Goal: Transaction & Acquisition: Book appointment/travel/reservation

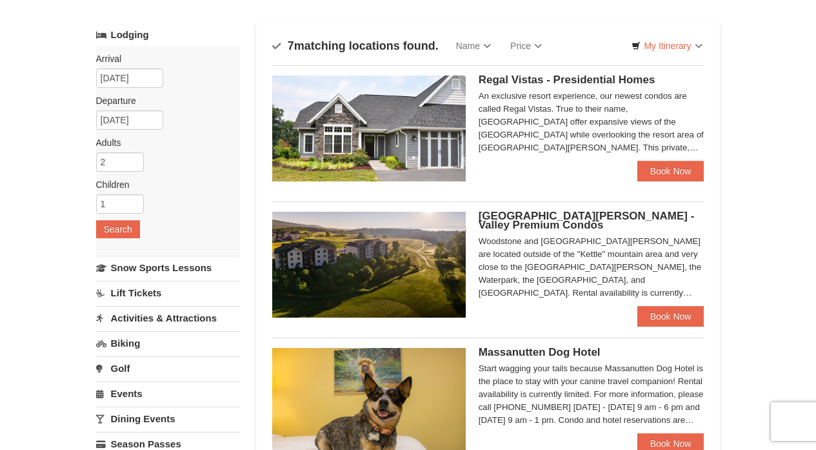
scroll to position [76, 0]
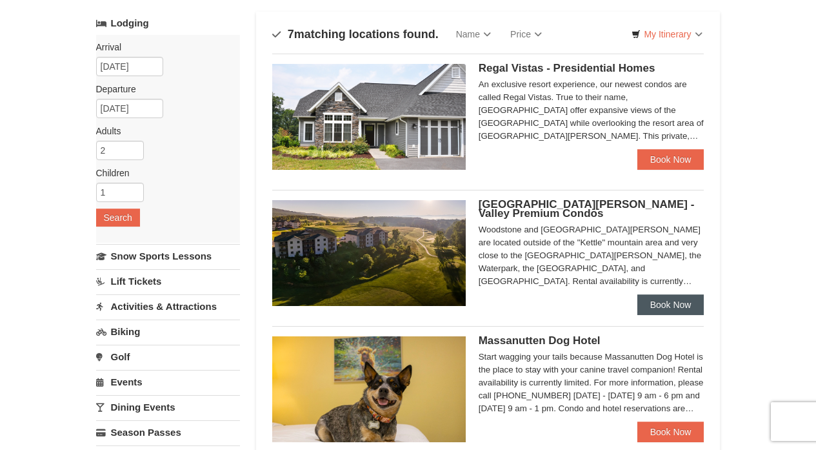
click at [678, 306] on link "Book Now" at bounding box center [671, 304] width 67 height 21
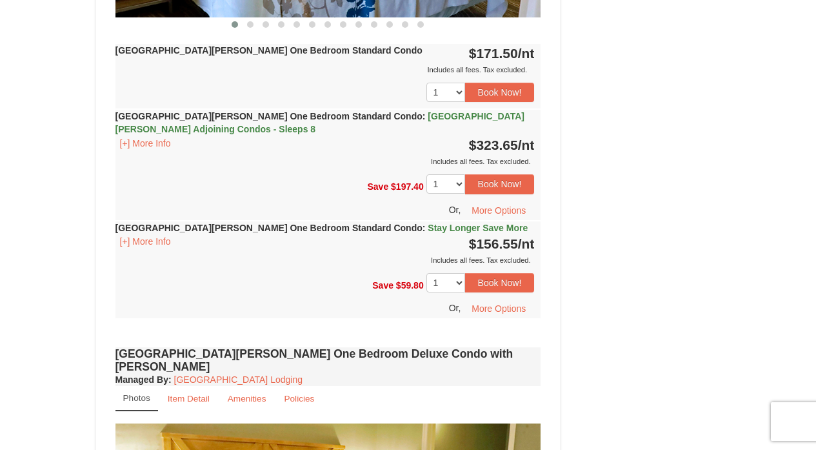
scroll to position [742, 0]
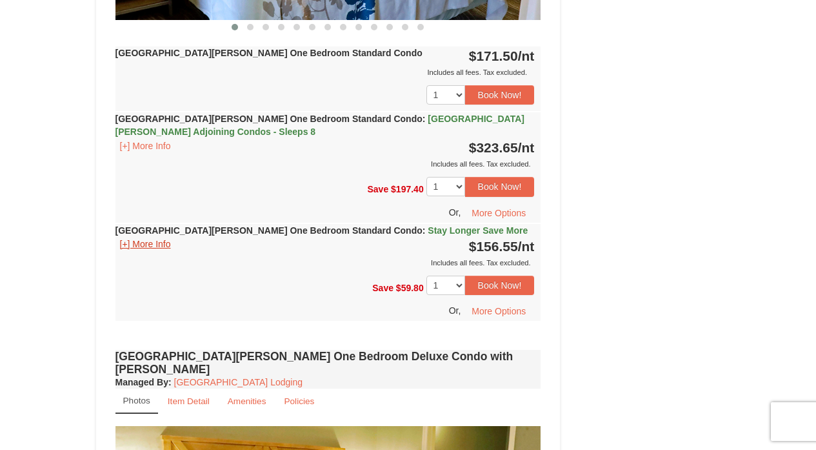
click at [133, 245] on button "[+] More Info" at bounding box center [146, 244] width 60 height 14
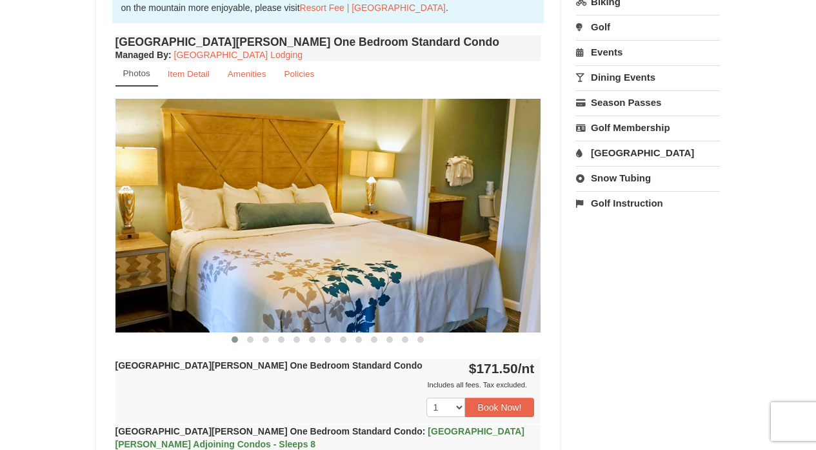
scroll to position [429, 0]
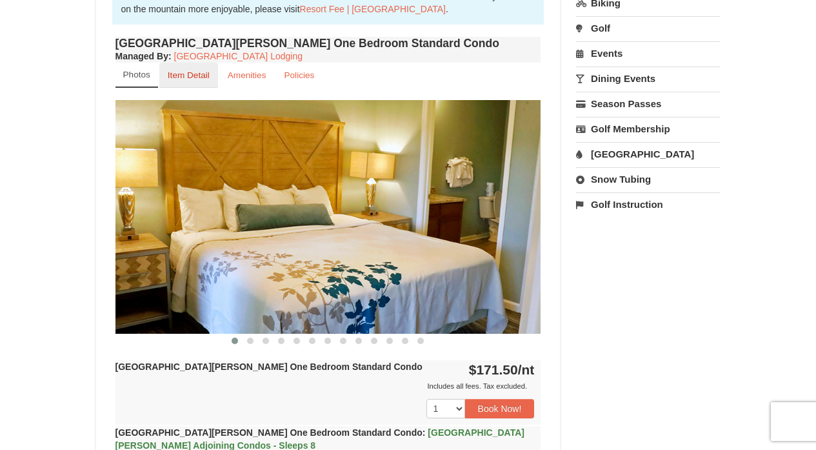
click at [195, 72] on small "Item Detail" at bounding box center [189, 75] width 42 height 10
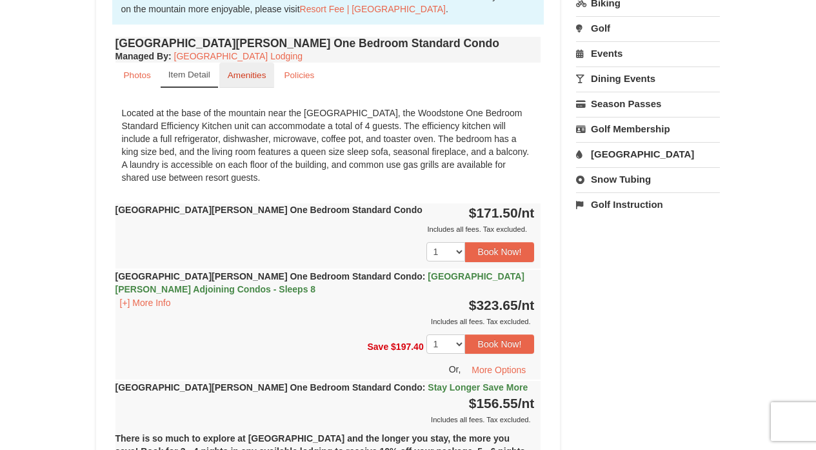
click at [248, 76] on small "Amenities" at bounding box center [247, 75] width 39 height 10
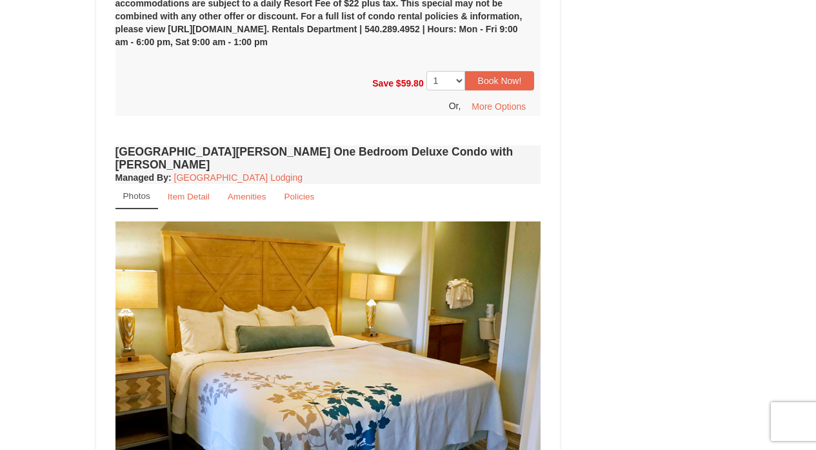
scroll to position [987, 0]
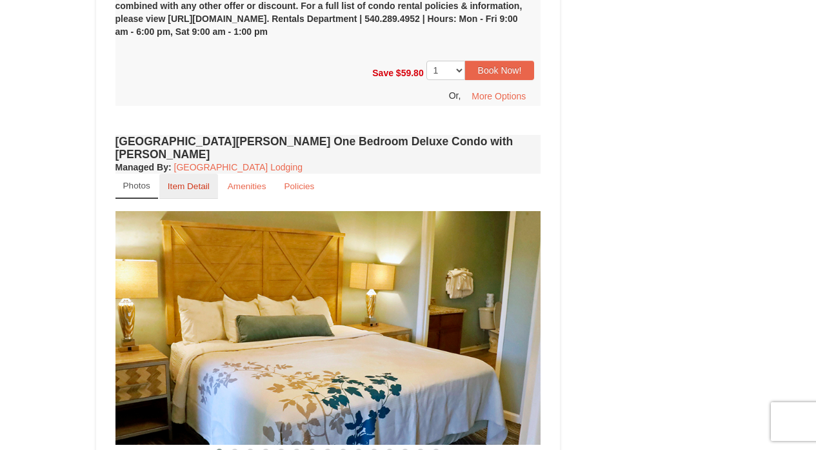
click at [190, 181] on small "Item Detail" at bounding box center [189, 186] width 42 height 10
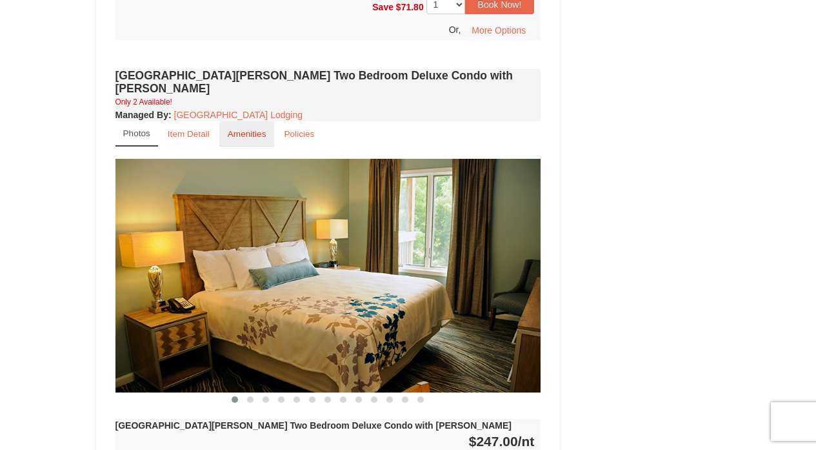
scroll to position [1550, 0]
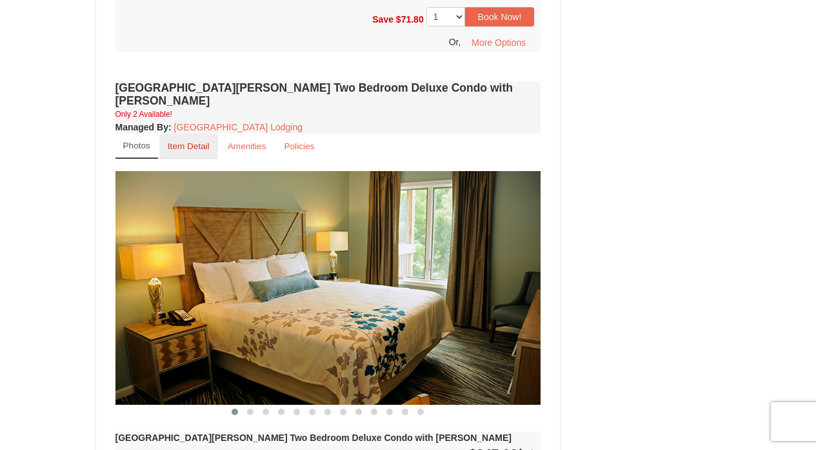
click at [190, 134] on link "Item Detail" at bounding box center [188, 146] width 59 height 25
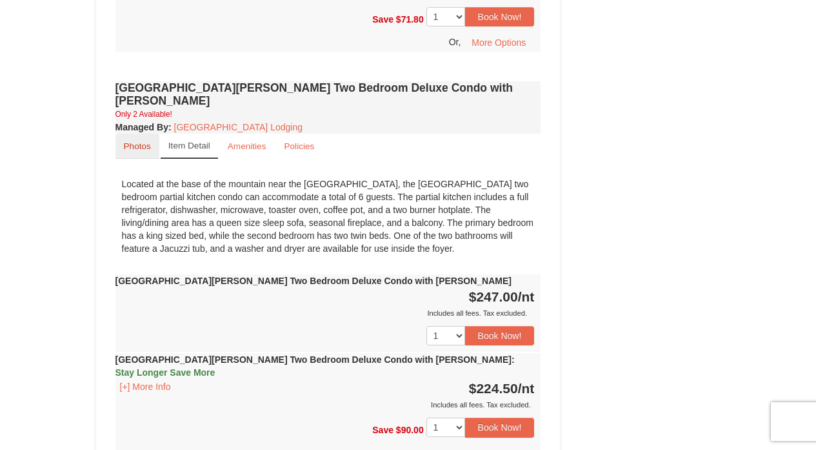
click at [145, 141] on small "Photos" at bounding box center [137, 146] width 27 height 10
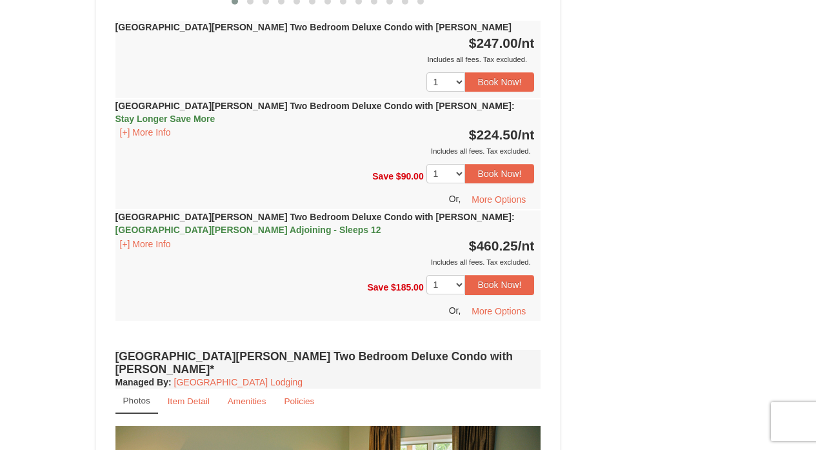
scroll to position [1961, 0]
click at [381, 224] on span "Woodstone Meadows Adjoining - Sleeps 12" at bounding box center [249, 229] width 266 height 10
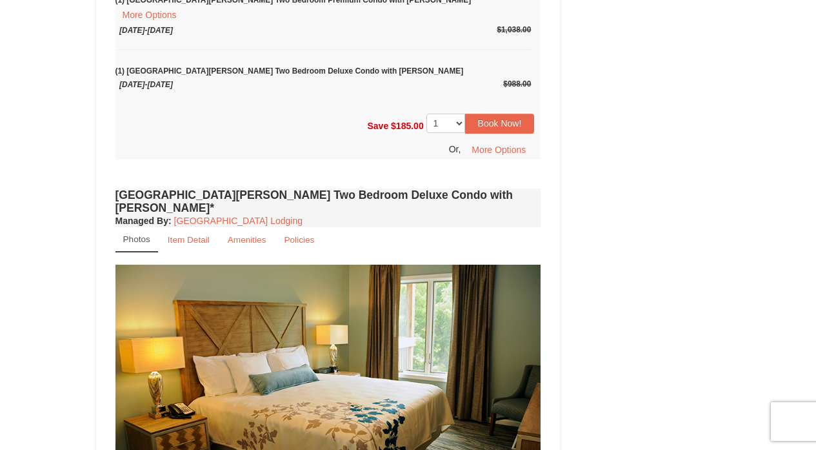
scroll to position [2238, 0]
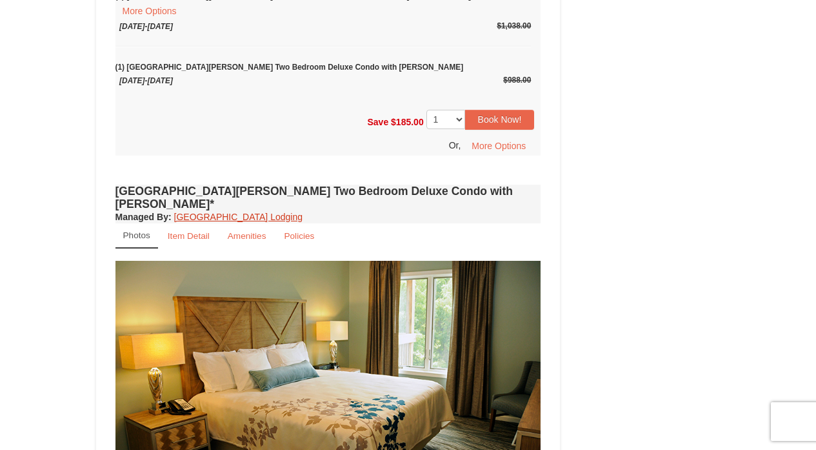
click at [190, 212] on link "Massanutten Resort Lodging" at bounding box center [238, 217] width 128 height 10
click at [190, 231] on small "Item Detail" at bounding box center [189, 236] width 42 height 10
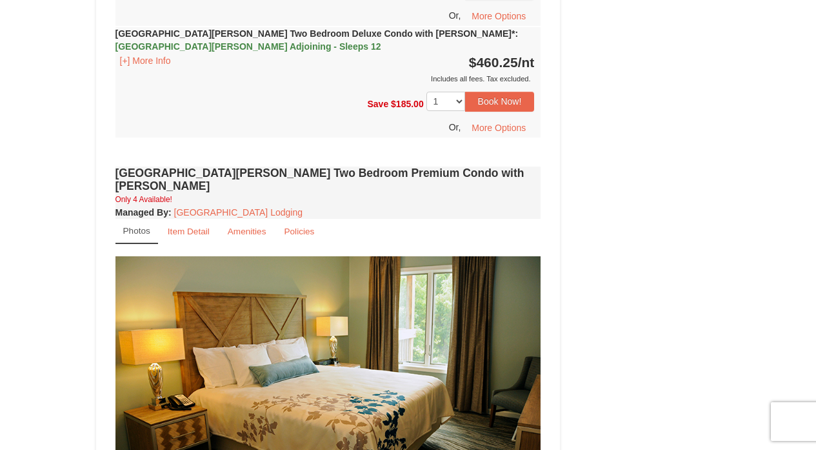
scroll to position [2746, 0]
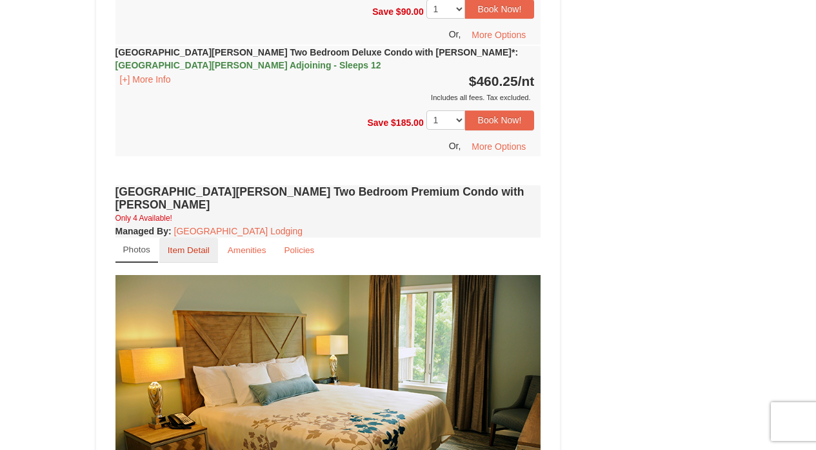
click at [195, 245] on small "Item Detail" at bounding box center [189, 250] width 42 height 10
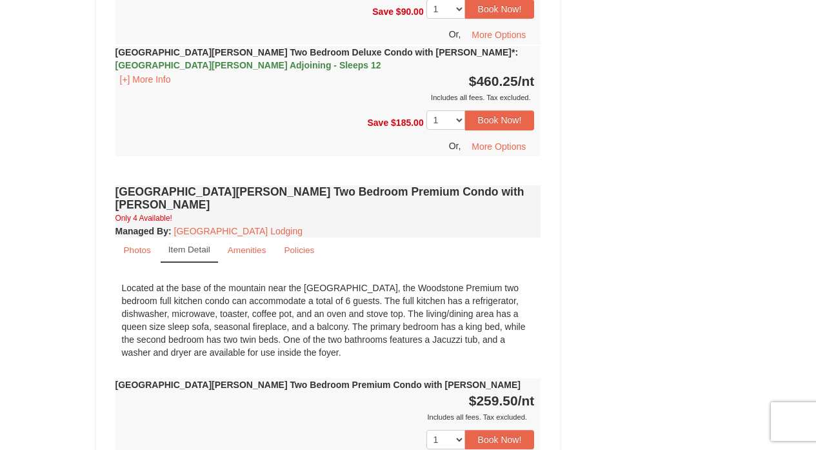
click at [194, 245] on small "Item Detail" at bounding box center [189, 250] width 42 height 10
click at [133, 245] on small "Photos" at bounding box center [137, 250] width 27 height 10
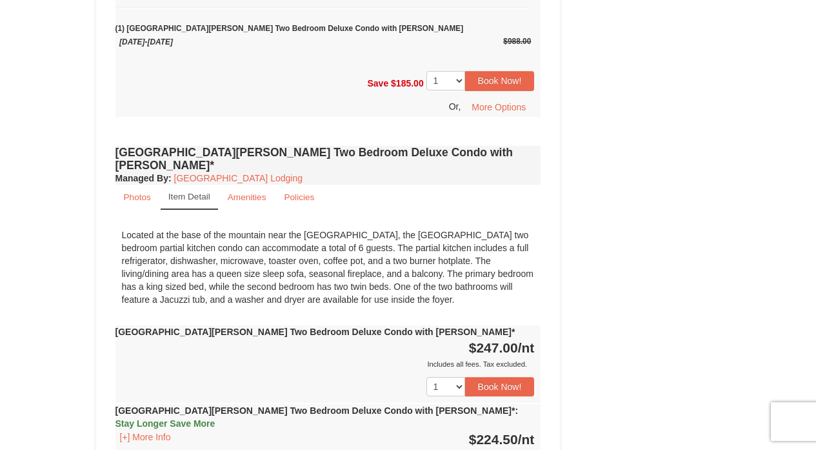
scroll to position [2278, 0]
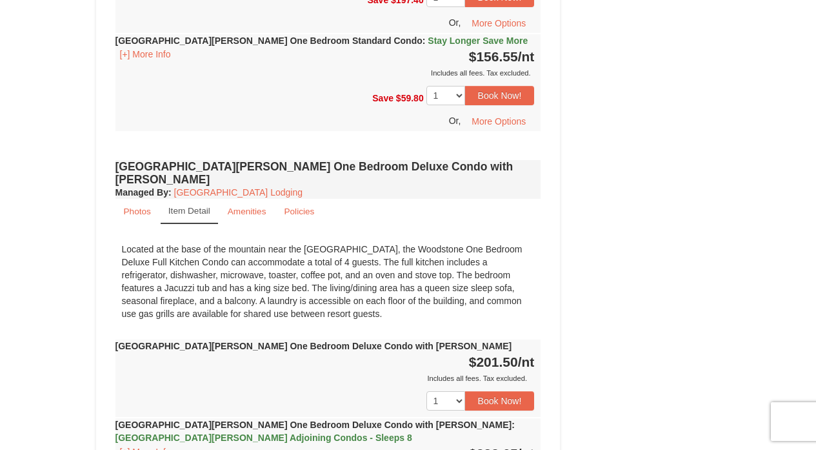
scroll to position [126, 0]
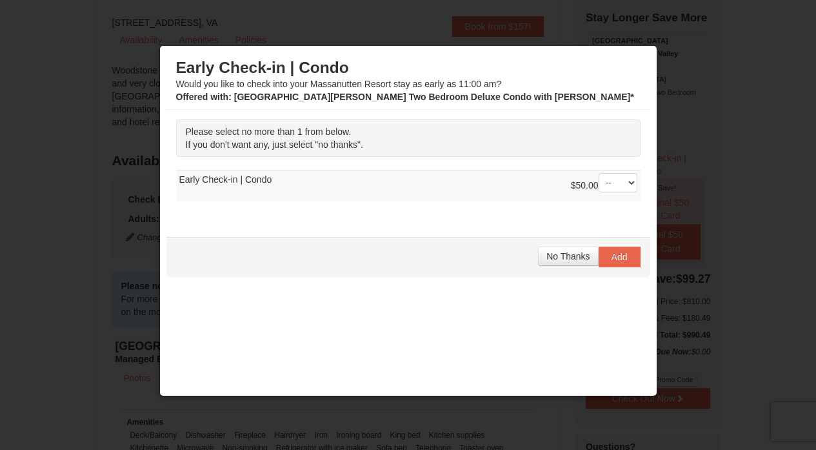
type input "[DATE]"
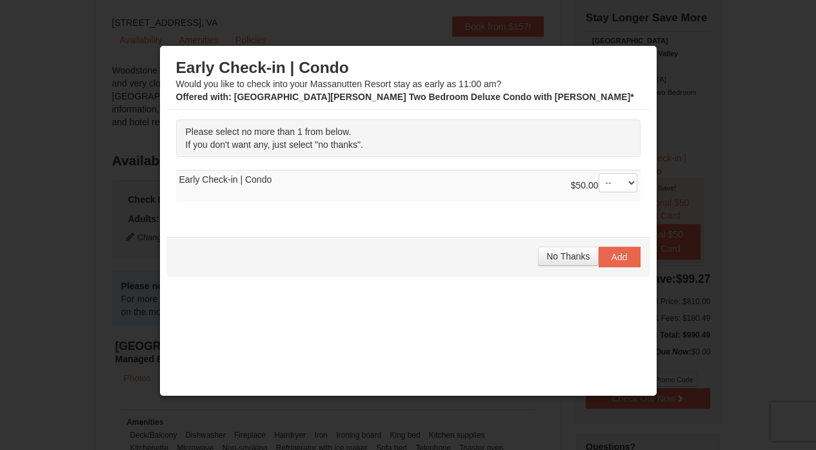
type input "[DATE]"
click at [568, 255] on span "No Thanks" at bounding box center [568, 256] width 43 height 10
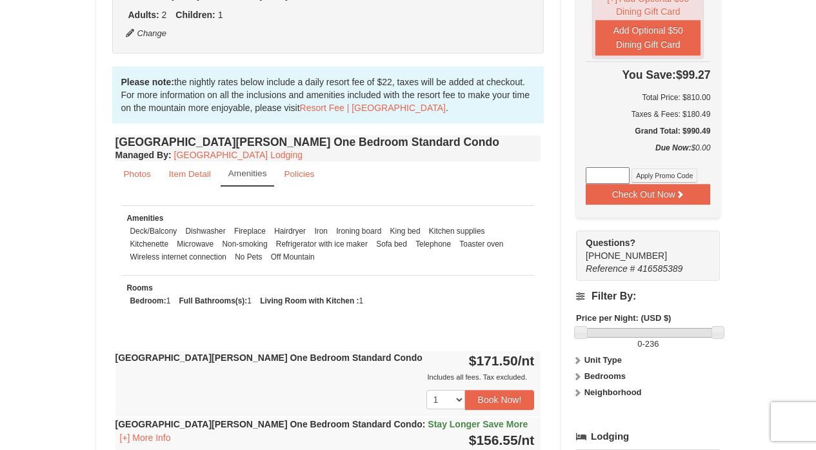
scroll to position [314, 0]
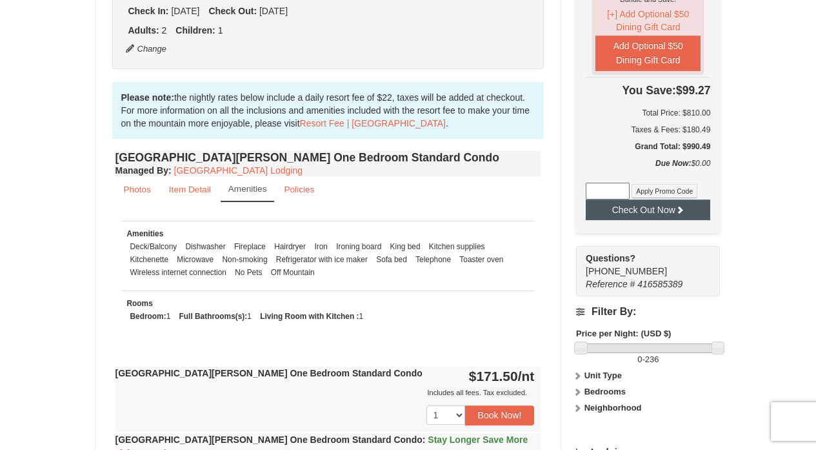
click at [651, 199] on button "Check Out Now" at bounding box center [648, 209] width 125 height 21
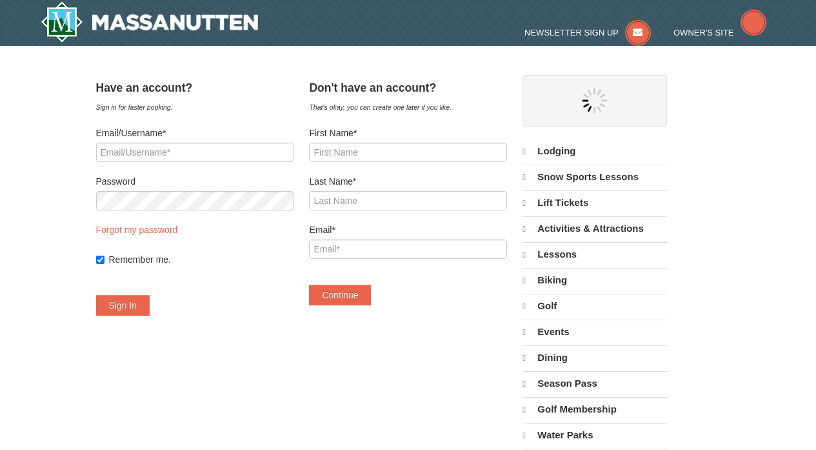
select select "10"
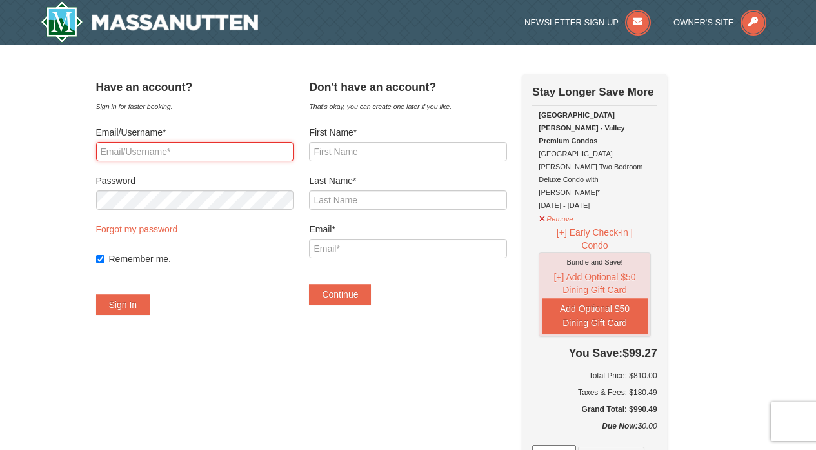
type input "[EMAIL_ADDRESS][DOMAIN_NAME]"
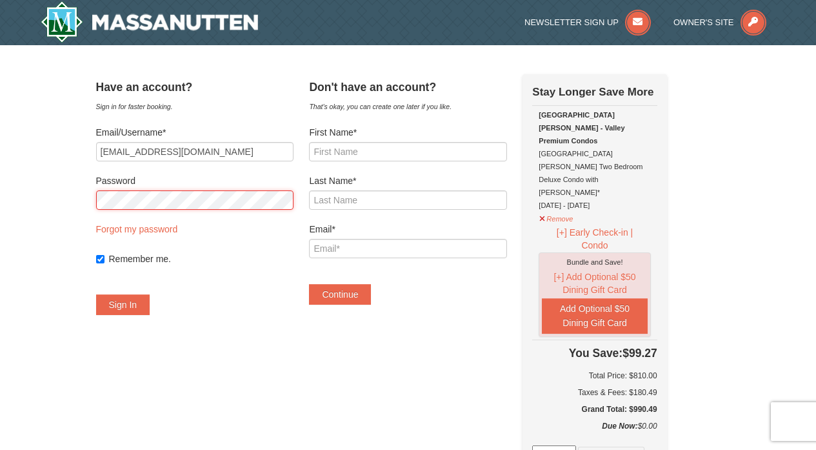
click at [138, 305] on button "Sign In" at bounding box center [123, 304] width 54 height 21
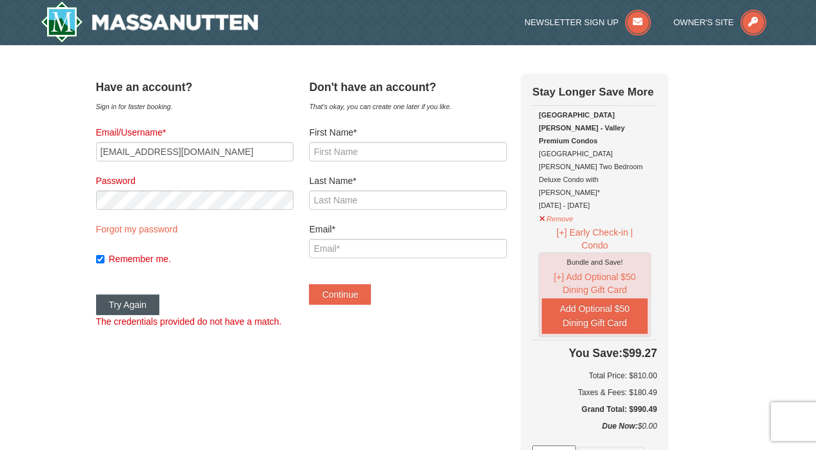
click at [156, 303] on button "Try Again" at bounding box center [128, 304] width 64 height 21
click at [753, 26] on icon at bounding box center [754, 23] width 26 height 26
click at [267, 278] on div "Remember me." at bounding box center [194, 258] width 197 height 45
click at [154, 314] on button "Try Again" at bounding box center [128, 304] width 64 height 21
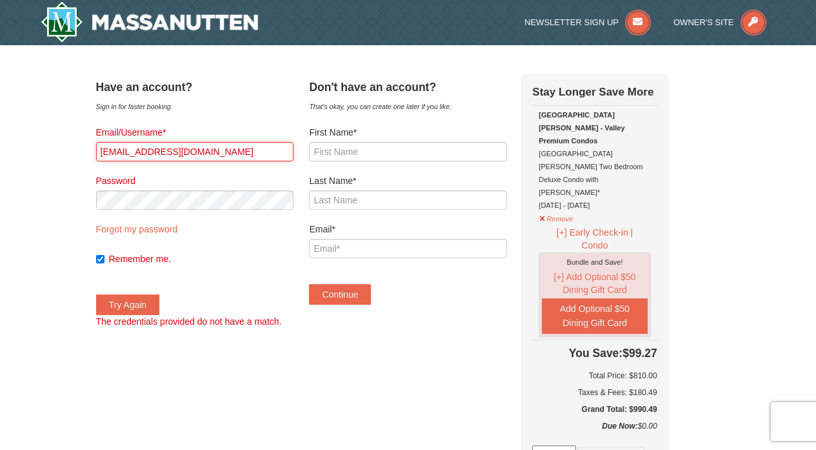
click at [234, 150] on input "[EMAIL_ADDRESS][DOMAIN_NAME]" at bounding box center [194, 151] width 197 height 19
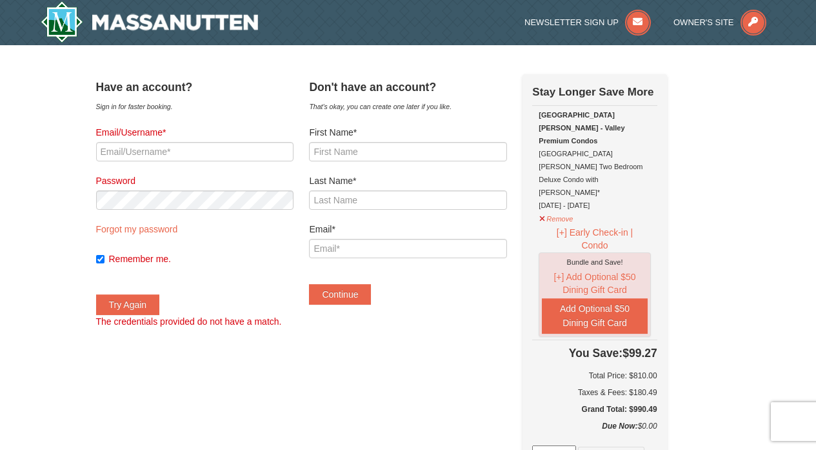
click at [263, 248] on label at bounding box center [194, 242] width 197 height 13
click at [215, 148] on input "Email/Username*" at bounding box center [194, 151] width 197 height 19
type input "[EMAIL_ADDRESS][DOMAIN_NAME]"
click at [160, 304] on button "Try Again" at bounding box center [128, 304] width 64 height 21
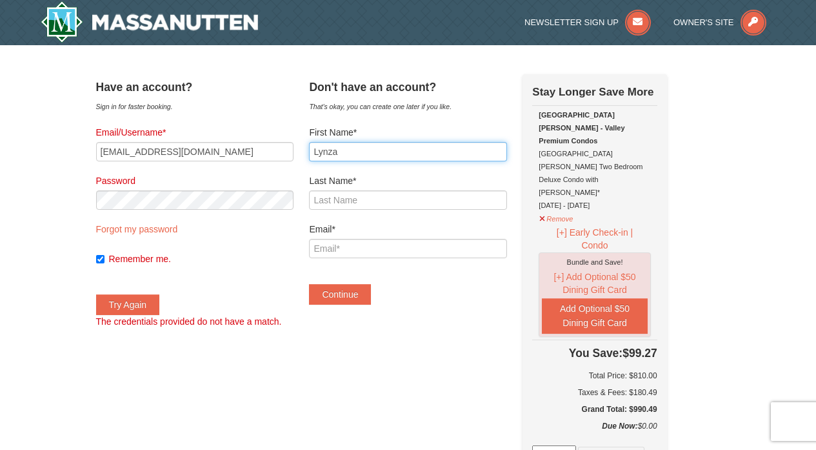
type input "Lynza"
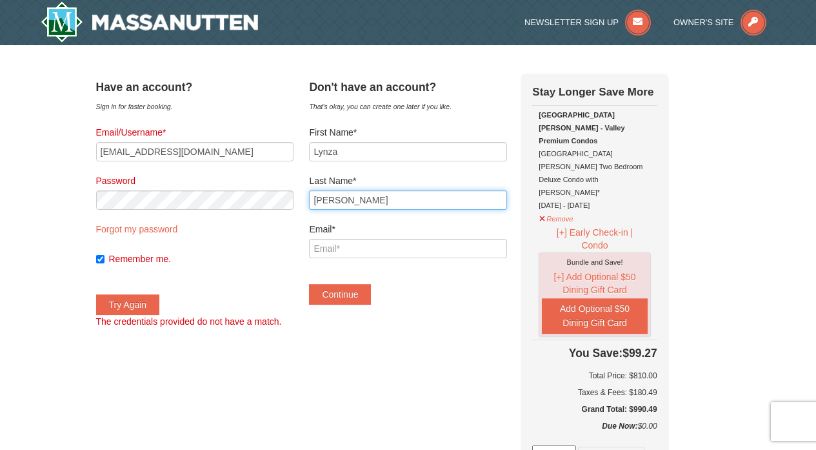
type input "McKoy"
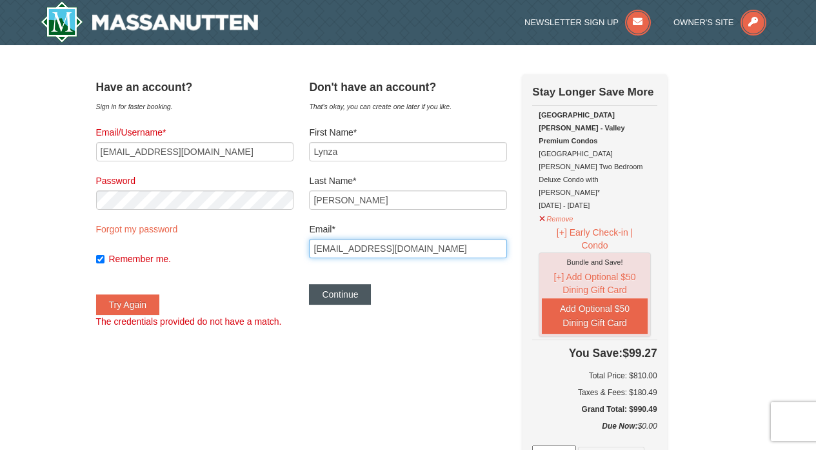
type input "[EMAIL_ADDRESS][DOMAIN_NAME]"
click at [352, 295] on button "Continue" at bounding box center [340, 294] width 62 height 21
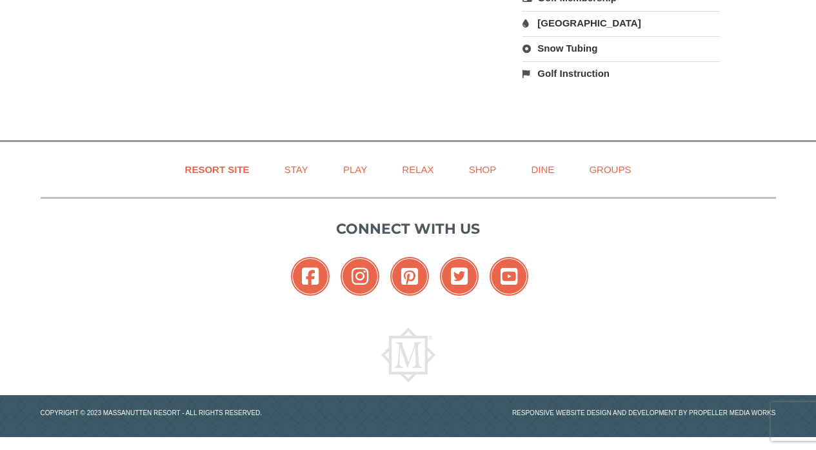
scroll to position [740, 0]
click at [216, 170] on link "Resort Site" at bounding box center [217, 169] width 97 height 29
